Goal: Navigation & Orientation: Find specific page/section

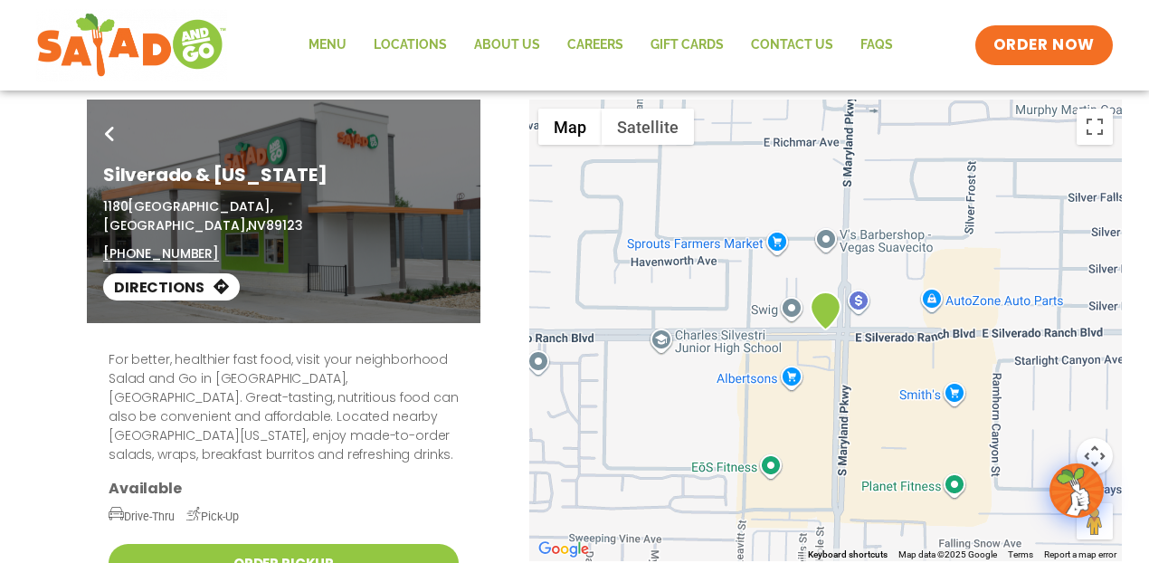
click at [886, 269] on div "Go Back Silverado & [US_STATE] [STREET_ADDRESS] (702) 425-3574 Directions" at bounding box center [574, 210] width 986 height 223
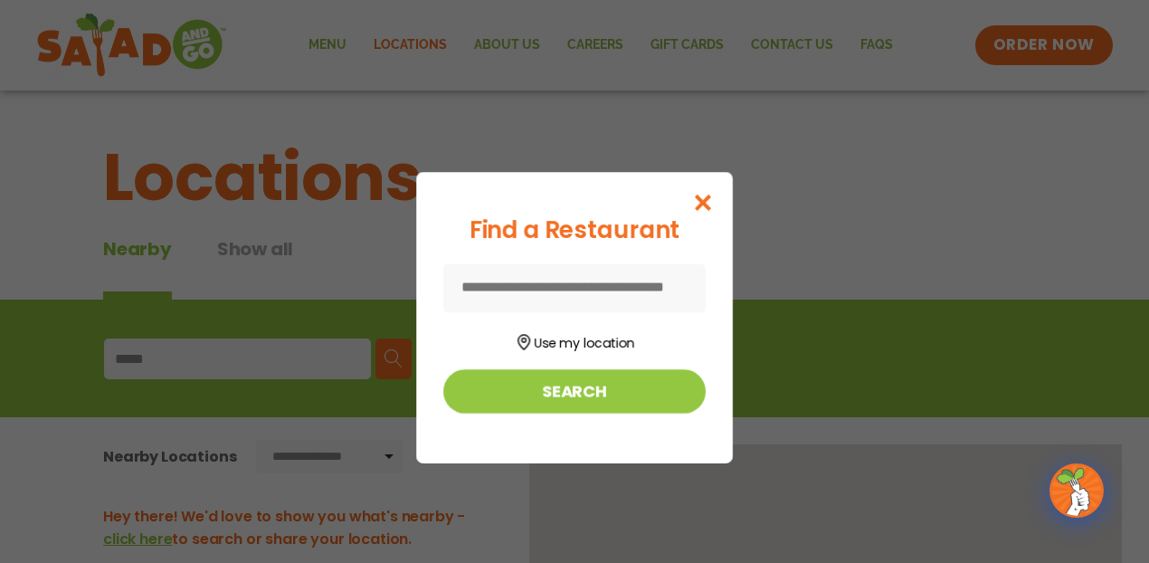
type input "*****"
click at [700, 197] on icon "Close modal" at bounding box center [703, 202] width 23 height 19
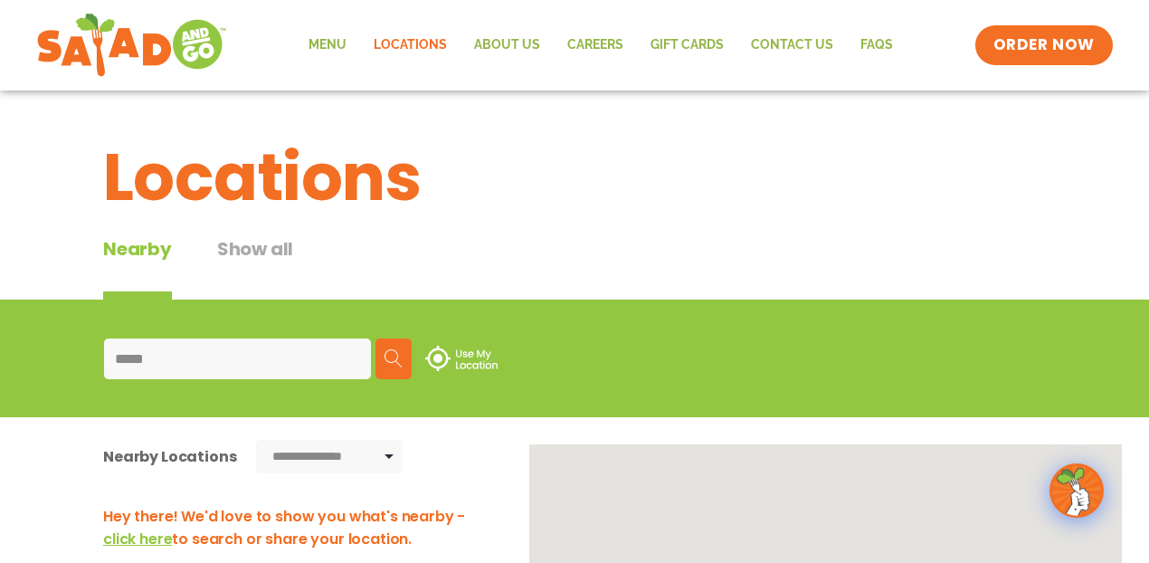
click at [393, 351] on img at bounding box center [393, 358] width 18 height 18
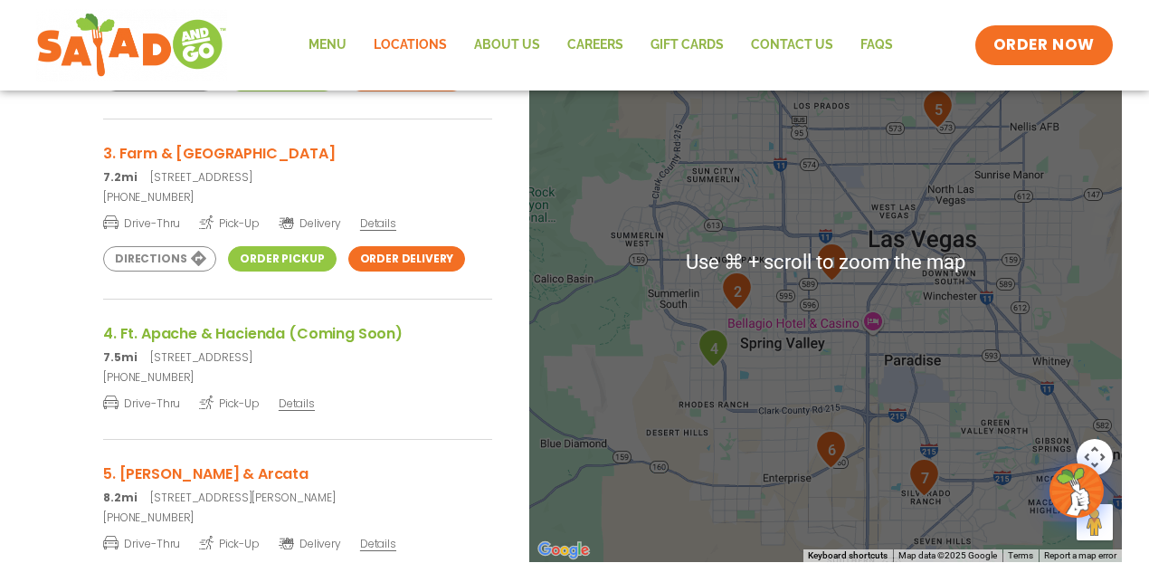
scroll to position [506, 0]
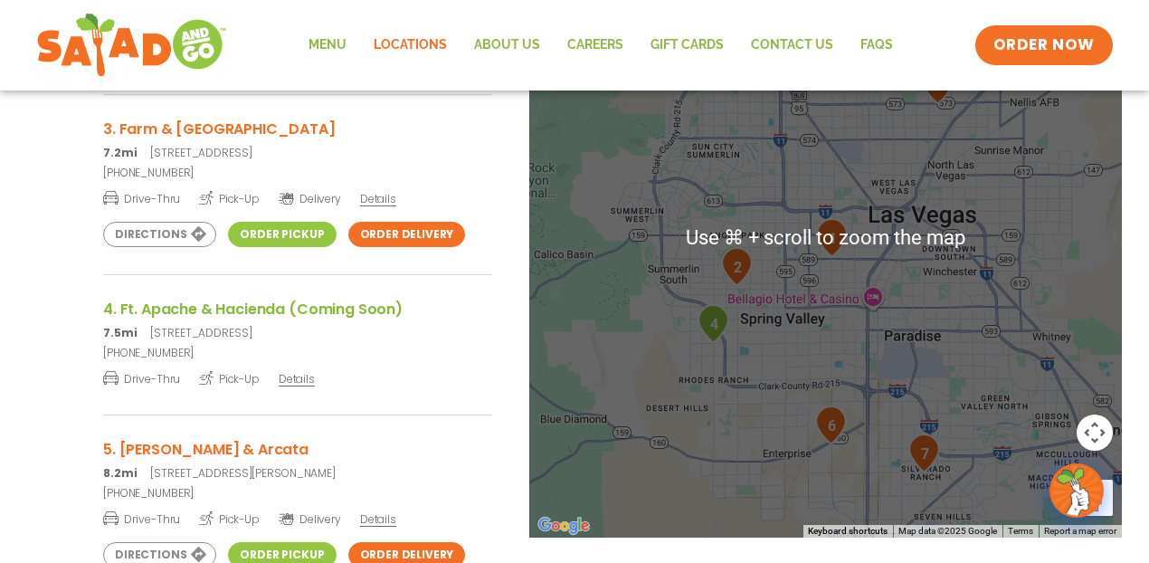
click at [778, 324] on div at bounding box center [825, 237] width 592 height 599
